Goal: Task Accomplishment & Management: Use online tool/utility

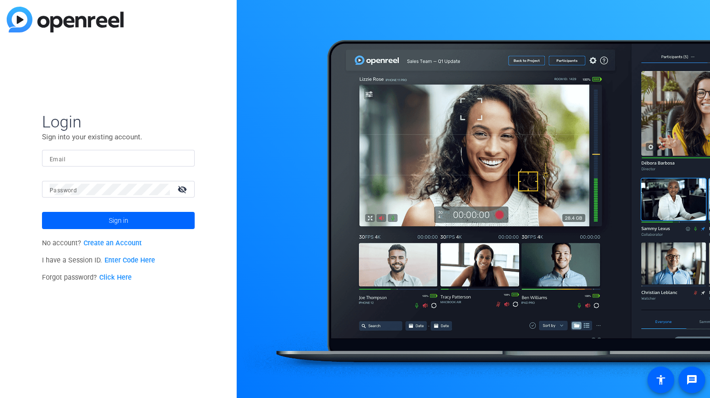
click at [125, 152] on div at bounding box center [118, 158] width 137 height 17
type input "[EMAIL_ADDRESS][PERSON_NAME][DOMAIN_NAME]"
click at [42, 212] on button "Sign in" at bounding box center [118, 220] width 153 height 17
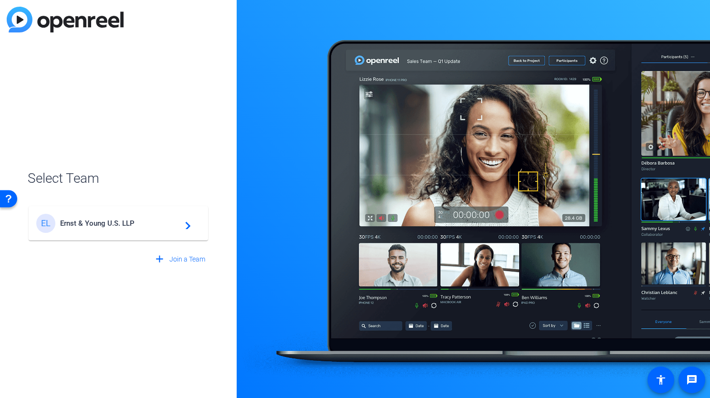
click at [143, 229] on div "EL Ernst & Young U.S. LLP navigate_next" at bounding box center [118, 223] width 164 height 19
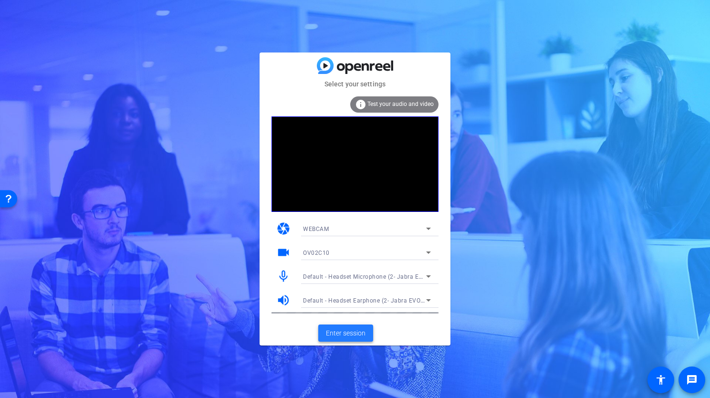
click at [353, 333] on span "Enter session" at bounding box center [346, 333] width 40 height 10
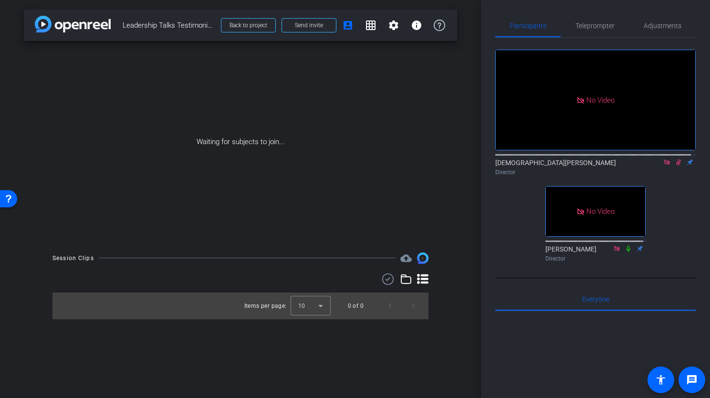
click at [675, 166] on icon at bounding box center [679, 162] width 8 height 7
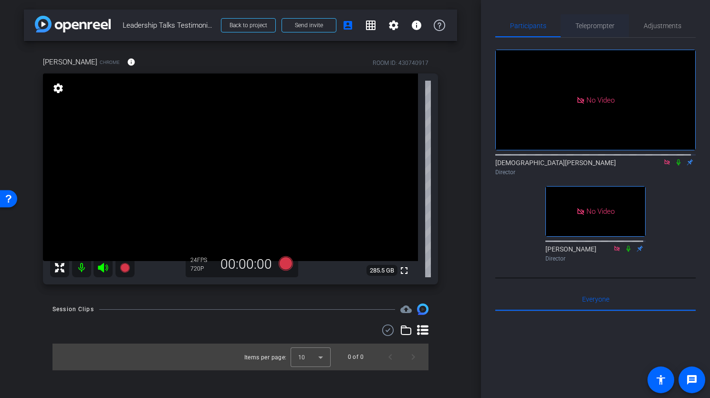
click at [584, 31] on span "Teleprompter" at bounding box center [594, 25] width 39 height 23
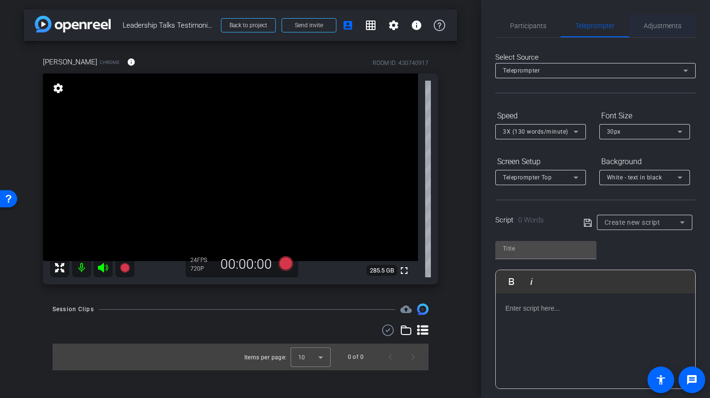
click at [671, 23] on span "Adjustments" at bounding box center [663, 25] width 38 height 7
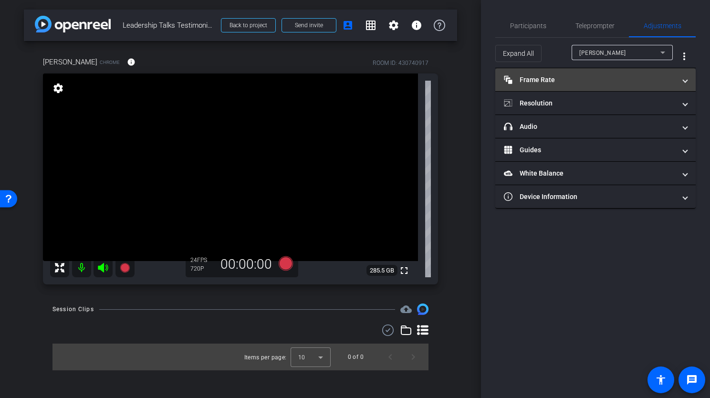
click at [688, 79] on mat-expansion-panel-header "Frame Rate Frame Rate" at bounding box center [595, 79] width 200 height 23
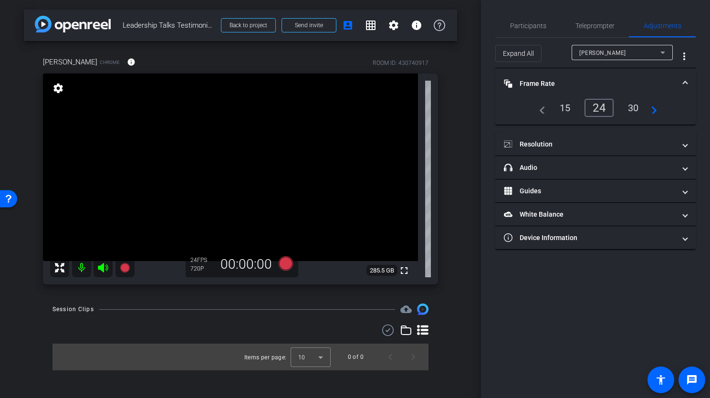
click at [635, 103] on div "30" at bounding box center [633, 108] width 25 height 16
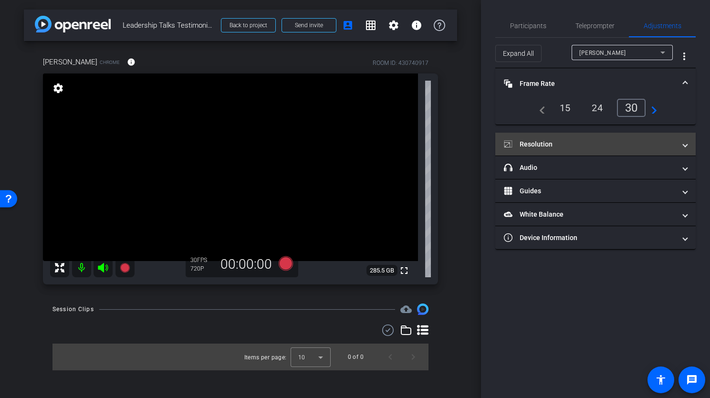
click at [680, 142] on span "Resolution" at bounding box center [593, 144] width 179 height 10
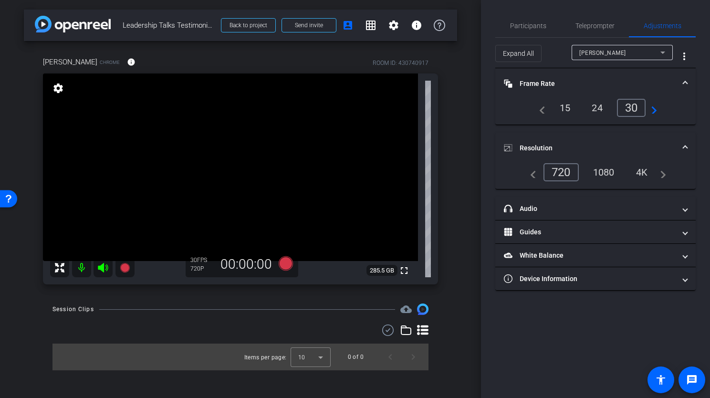
click at [600, 169] on div "1080" at bounding box center [604, 172] width 36 height 16
click at [663, 172] on mat-icon "navigate_next" at bounding box center [660, 171] width 11 height 11
click at [639, 173] on div "4K" at bounding box center [642, 172] width 26 height 16
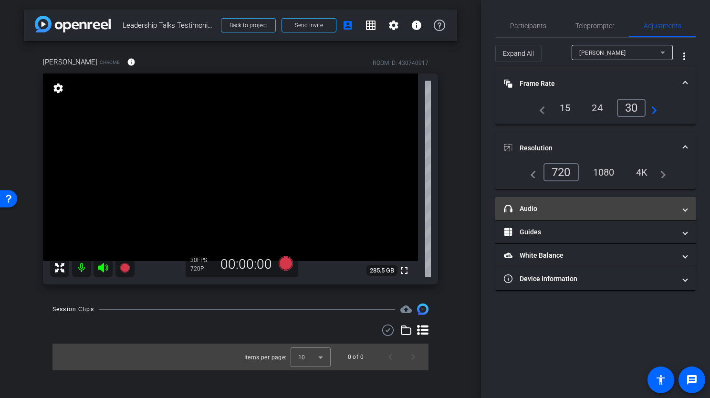
click at [681, 212] on mat-expansion-panel-header "headphone icon Audio" at bounding box center [595, 208] width 200 height 23
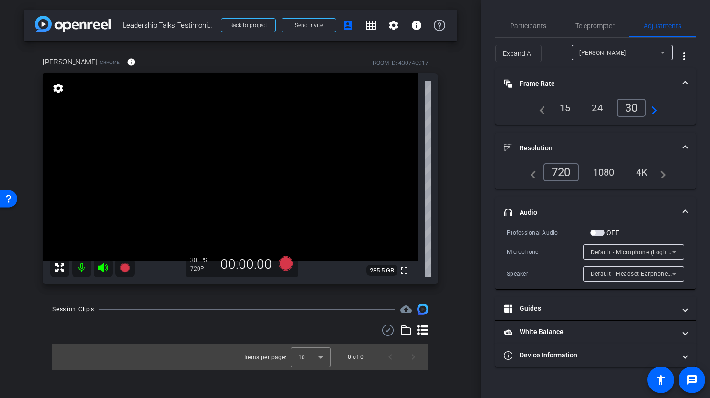
click at [681, 208] on span "headphone icon Audio" at bounding box center [593, 213] width 179 height 10
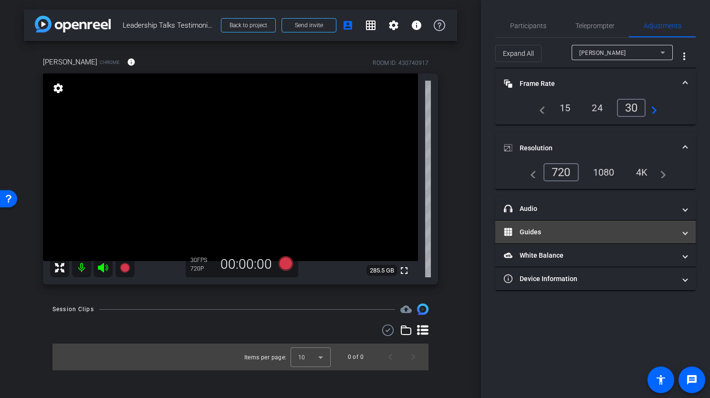
click at [684, 230] on span at bounding box center [685, 232] width 4 height 10
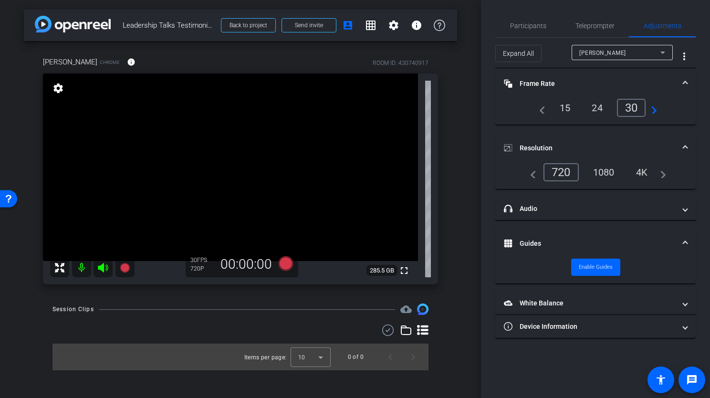
click at [684, 243] on span at bounding box center [685, 244] width 4 height 10
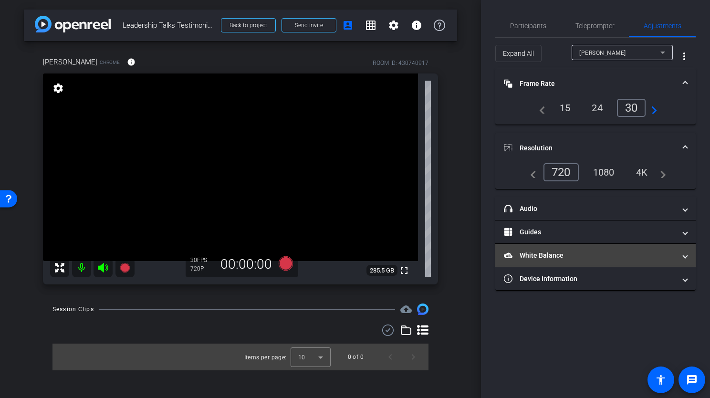
click at [683, 251] on span at bounding box center [685, 255] width 4 height 10
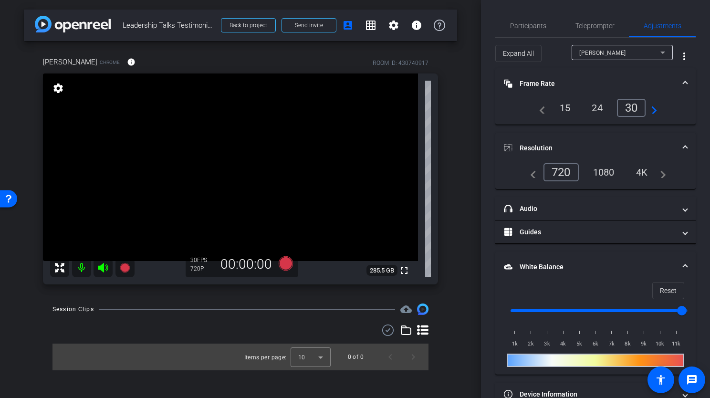
click at [683, 262] on span at bounding box center [685, 267] width 4 height 10
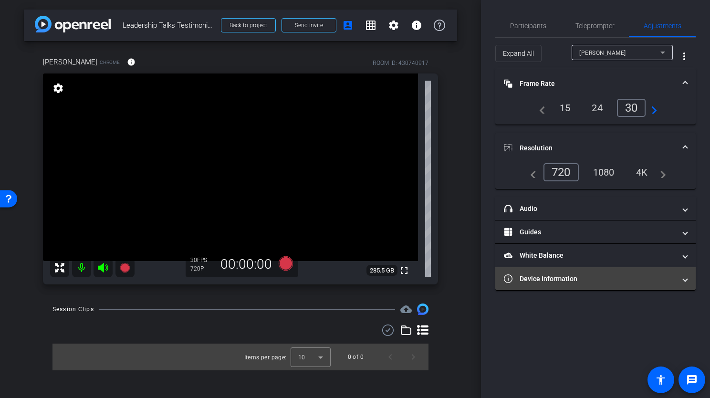
click at [683, 277] on span at bounding box center [685, 279] width 4 height 10
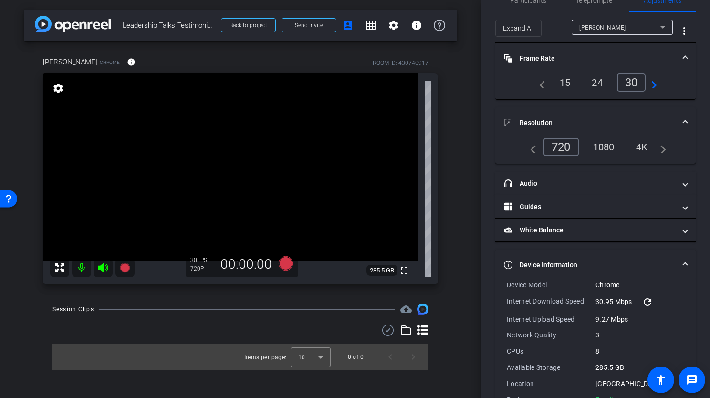
scroll to position [52, 0]
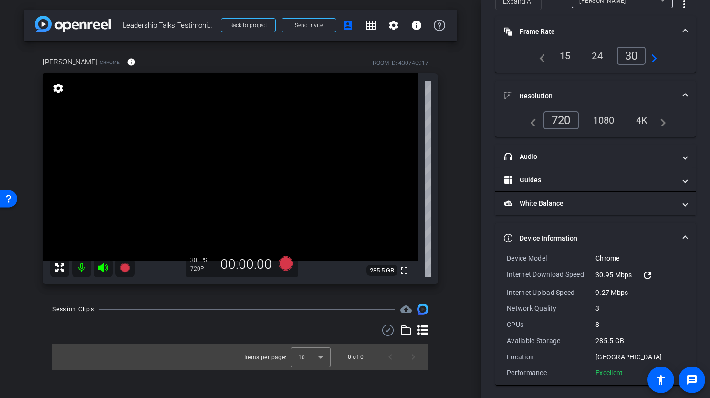
click at [683, 237] on span at bounding box center [685, 238] width 4 height 10
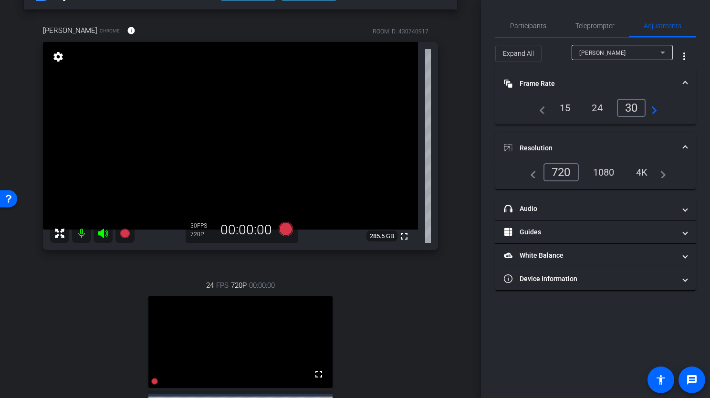
scroll to position [95, 0]
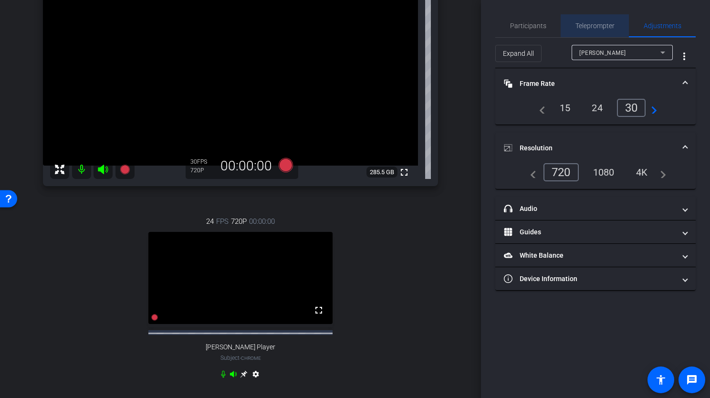
click at [595, 23] on span "Teleprompter" at bounding box center [594, 25] width 39 height 7
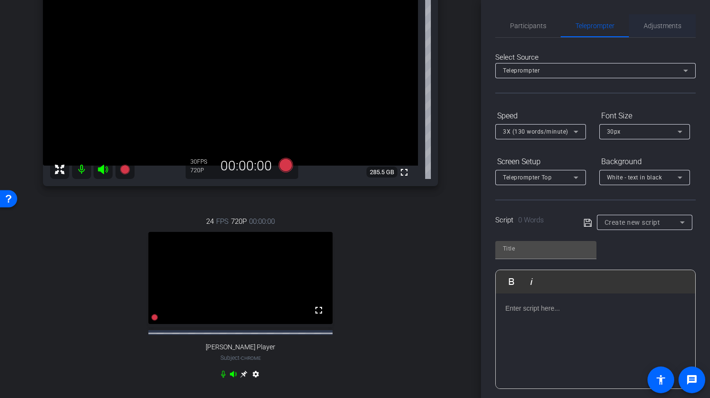
click at [656, 22] on span "Adjustments" at bounding box center [663, 25] width 38 height 7
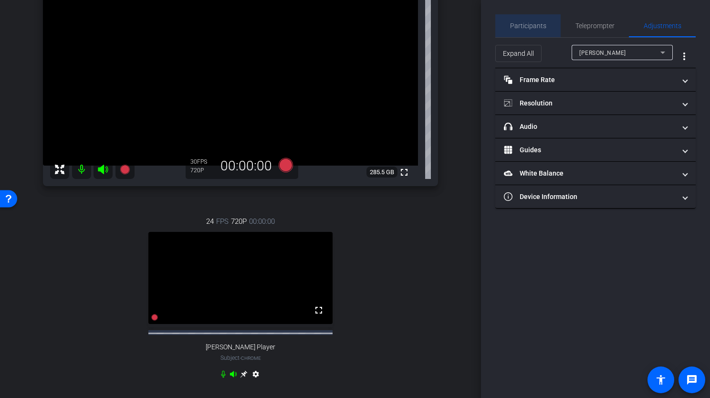
click at [532, 25] on span "Participants" at bounding box center [528, 25] width 36 height 7
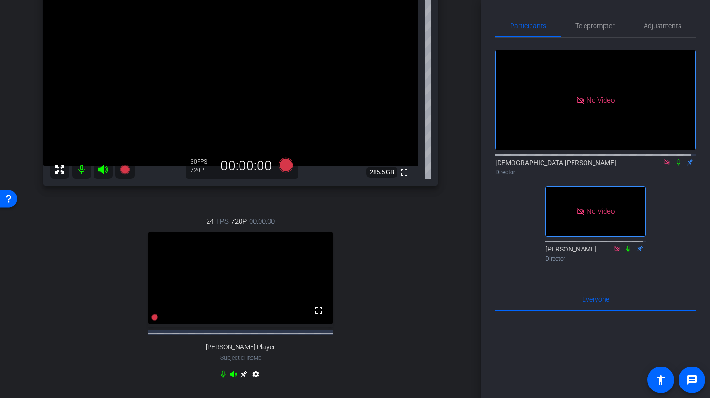
click at [676, 159] on icon at bounding box center [678, 162] width 4 height 6
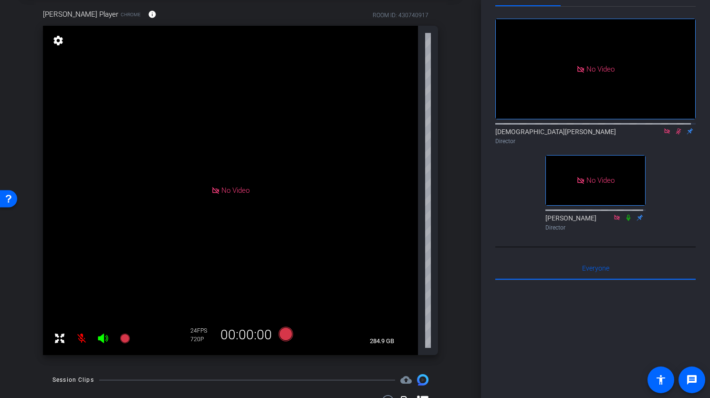
scroll to position [48, 0]
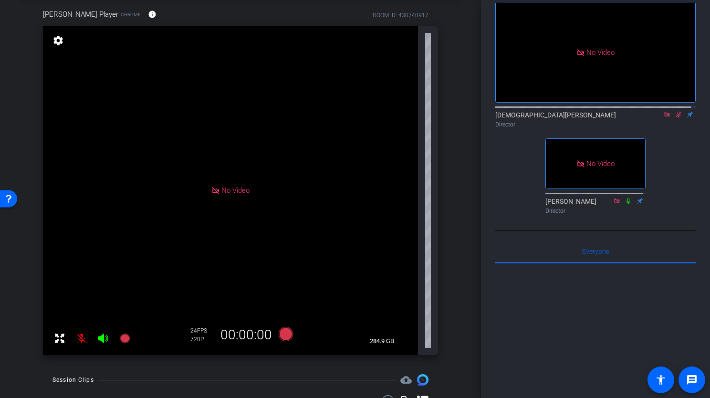
click at [676, 111] on icon at bounding box center [679, 114] width 8 height 7
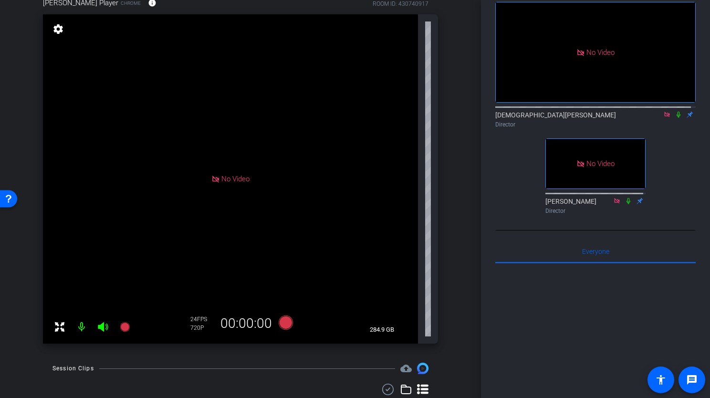
scroll to position [0, 0]
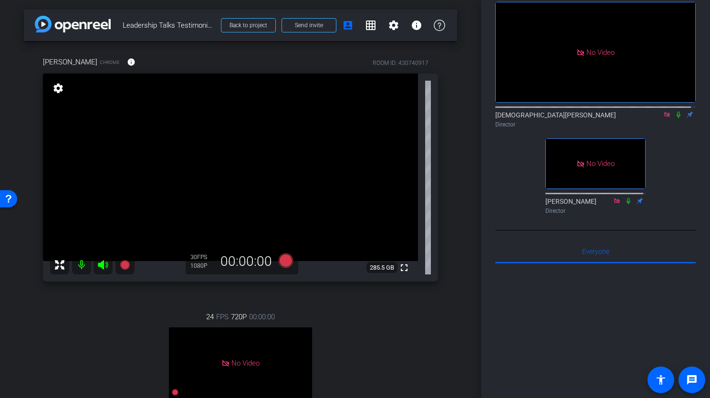
click at [675, 111] on icon at bounding box center [679, 114] width 8 height 7
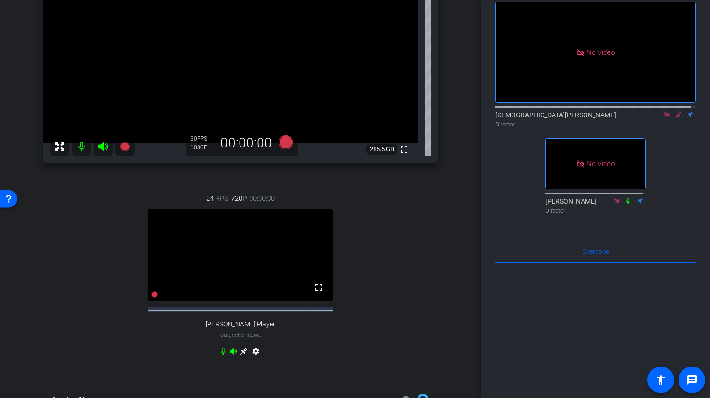
scroll to position [95, 0]
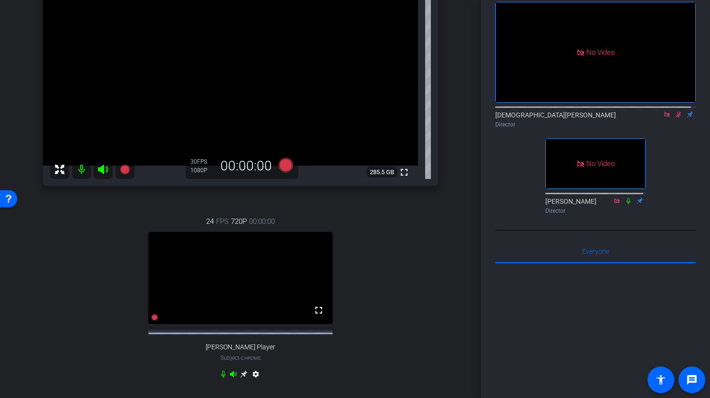
click at [675, 111] on icon at bounding box center [679, 114] width 8 height 7
drag, startPoint x: 695, startPoint y: 140, endPoint x: 553, endPoint y: 287, distance: 204.4
click at [553, 287] on div at bounding box center [595, 381] width 200 height 236
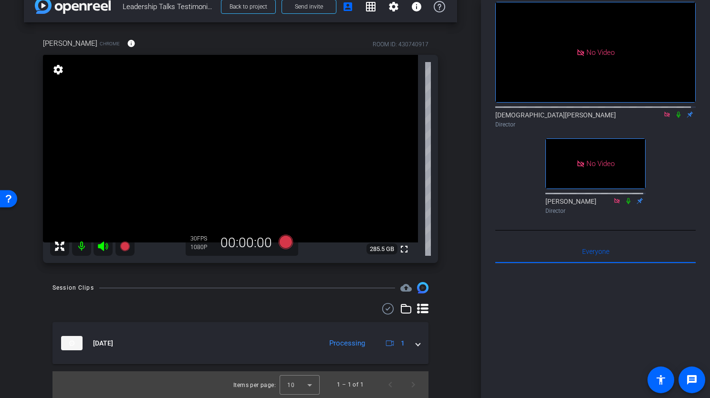
scroll to position [0, 0]
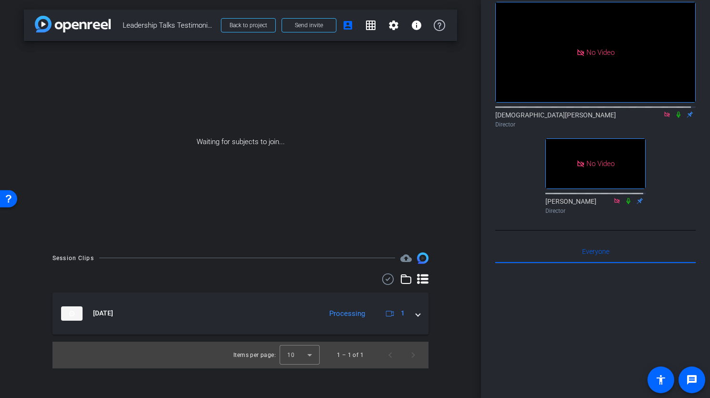
click at [672, 103] on div at bounding box center [595, 107] width 200 height 8
click at [669, 120] on div "Director" at bounding box center [595, 124] width 200 height 9
click at [676, 112] on icon at bounding box center [678, 115] width 4 height 6
